Goal: Find specific page/section: Find specific page/section

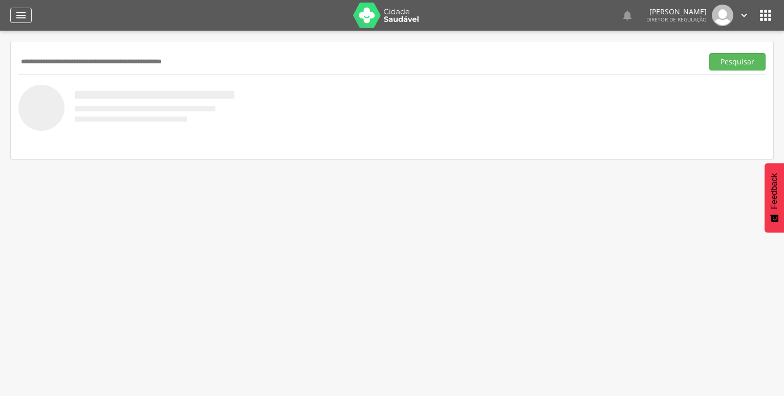
click at [21, 16] on icon "" at bounding box center [21, 15] width 12 height 12
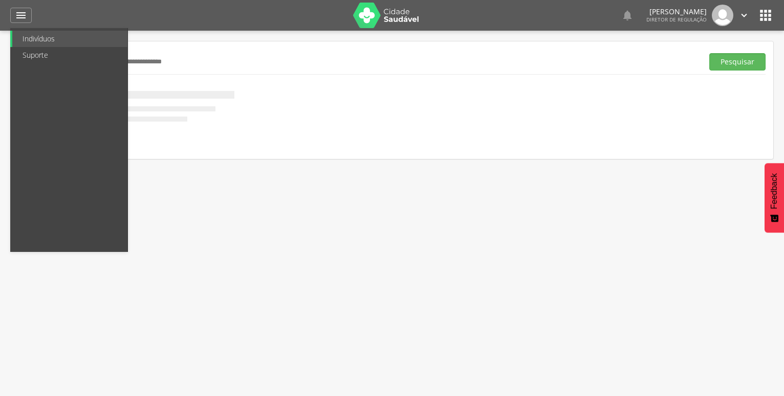
click at [166, 10] on div at bounding box center [193, 15] width 303 height 31
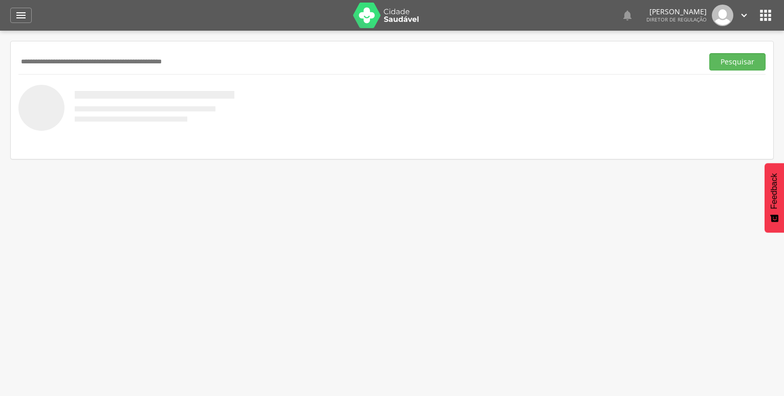
click at [741, 15] on icon "" at bounding box center [743, 15] width 11 height 11
click at [770, 16] on icon "" at bounding box center [765, 15] width 16 height 16
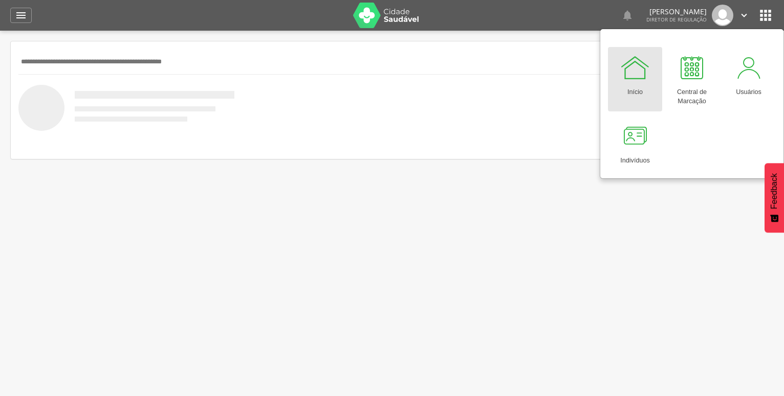
click at [225, 251] on div " Indivíduos  Fichas   Cadastro individual Informações do Cadastro Data e ho…" at bounding box center [392, 229] width 784 height 396
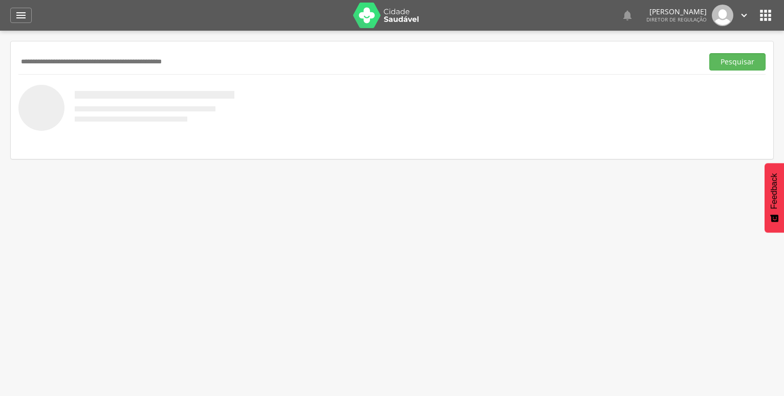
click at [390, 16] on img at bounding box center [386, 16] width 66 height 26
click at [759, 11] on icon "" at bounding box center [765, 15] width 16 height 16
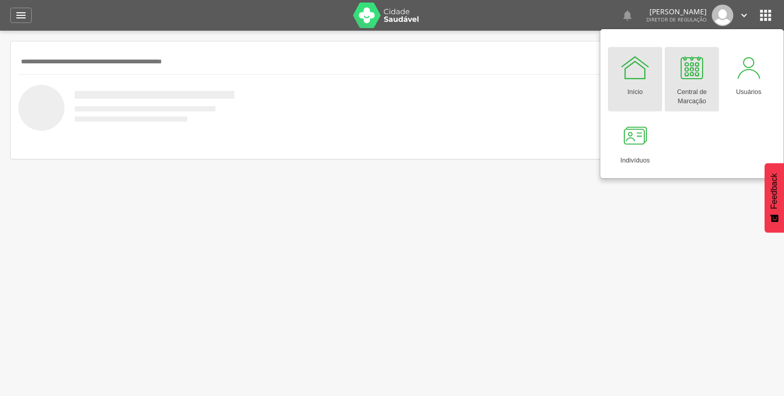
click at [686, 73] on div at bounding box center [691, 67] width 31 height 31
